Goal: Subscribe to service/newsletter

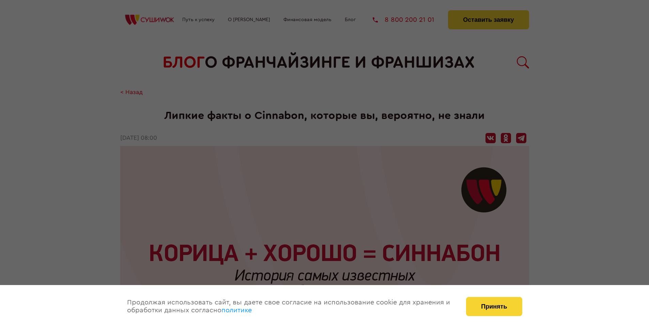
scroll to position [855, 0]
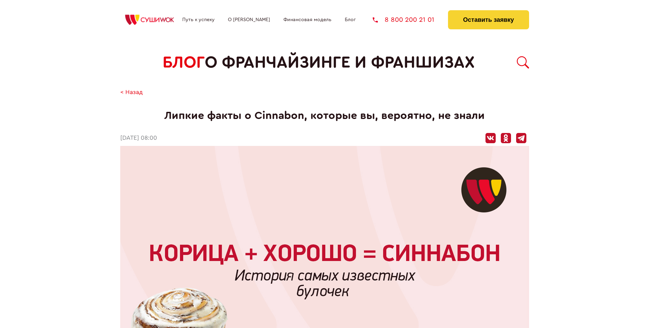
scroll to position [855, 0]
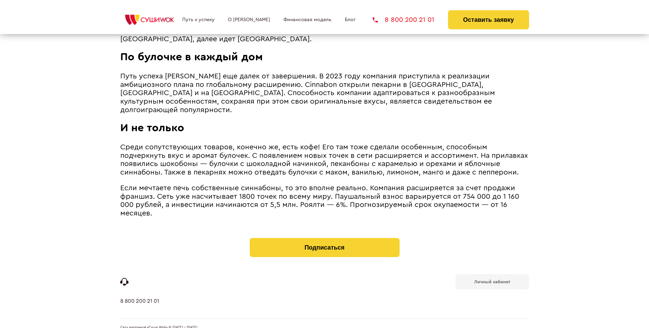
click at [492, 280] on b "Личный кабинет" at bounding box center [492, 282] width 36 height 4
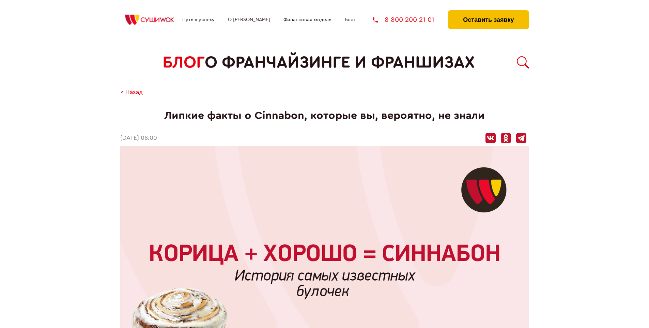
click at [488, 12] on button "Оставить заявку" at bounding box center [488, 19] width 81 height 19
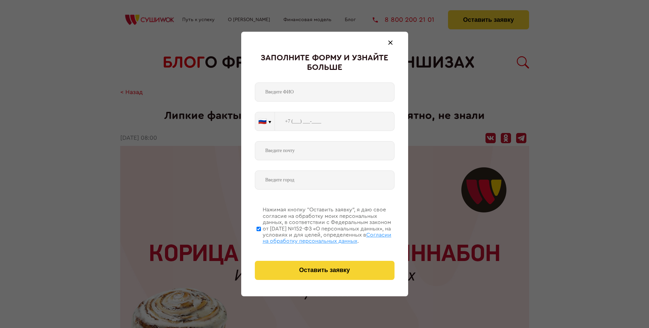
click at [316, 237] on span "Согласии на обработку персональных данных" at bounding box center [327, 238] width 129 height 12
click at [261, 237] on input "Нажимая кнопку “Оставить заявку”, я даю свое согласие на обработку моих персона…" at bounding box center [259, 228] width 4 height 55
checkbox input "false"
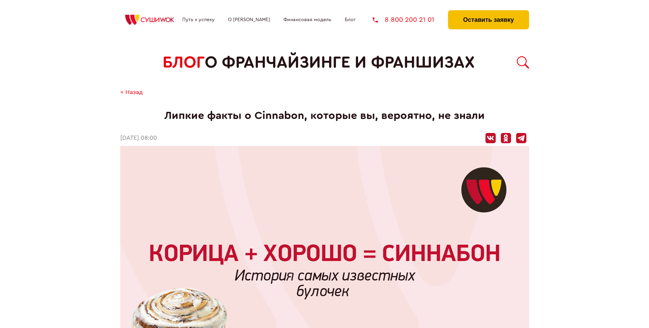
click at [488, 12] on button "Оставить заявку" at bounding box center [488, 19] width 81 height 19
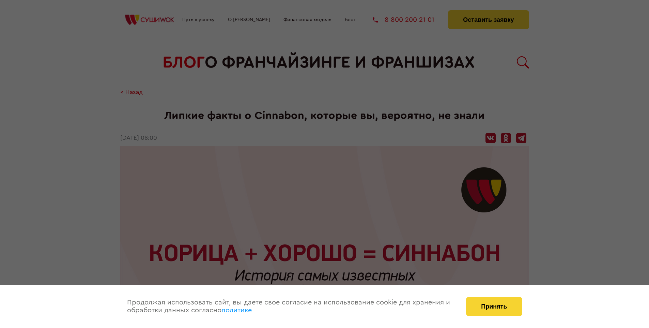
scroll to position [855, 0]
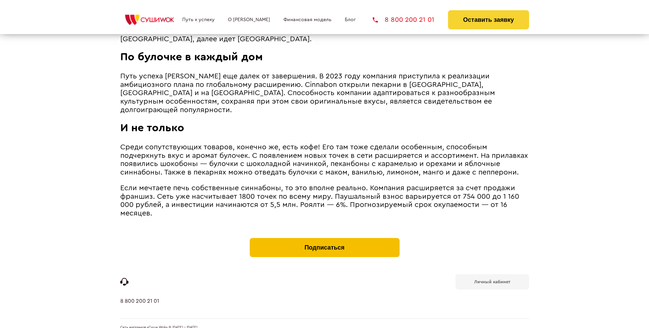
click at [324, 238] on button "Подписаться" at bounding box center [325, 247] width 150 height 19
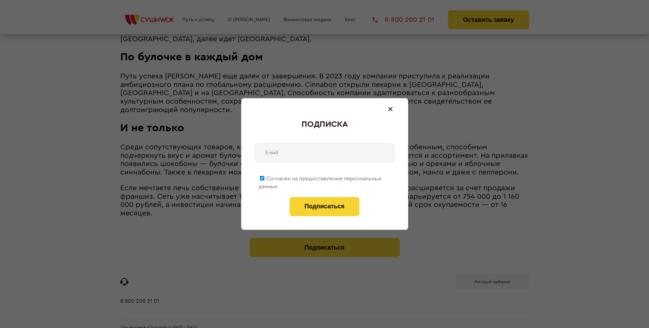
click at [320, 177] on span "Согласен на предоставление персональных данных" at bounding box center [319, 182] width 123 height 13
click at [265, 177] on input "Согласен на предоставление персональных данных" at bounding box center [262, 178] width 4 height 4
checkbox input "false"
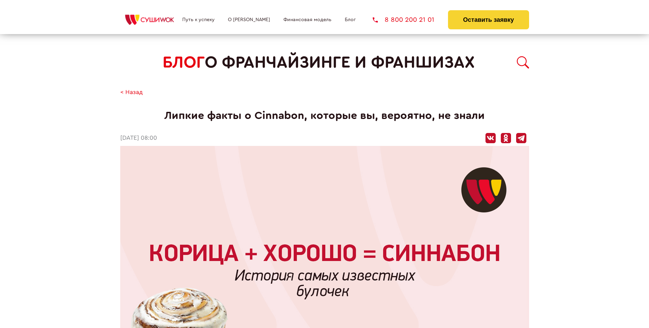
scroll to position [855, 0]
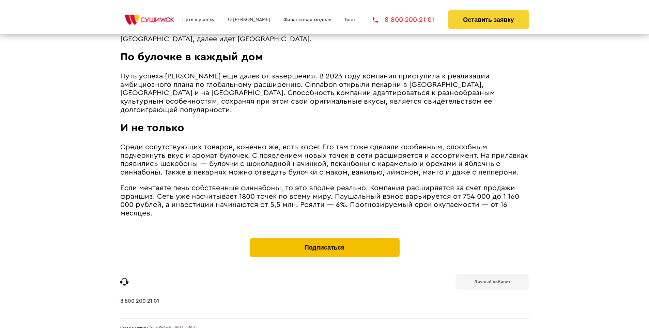
click at [324, 238] on button "Подписаться" at bounding box center [325, 247] width 150 height 19
